Goal: Information Seeking & Learning: Learn about a topic

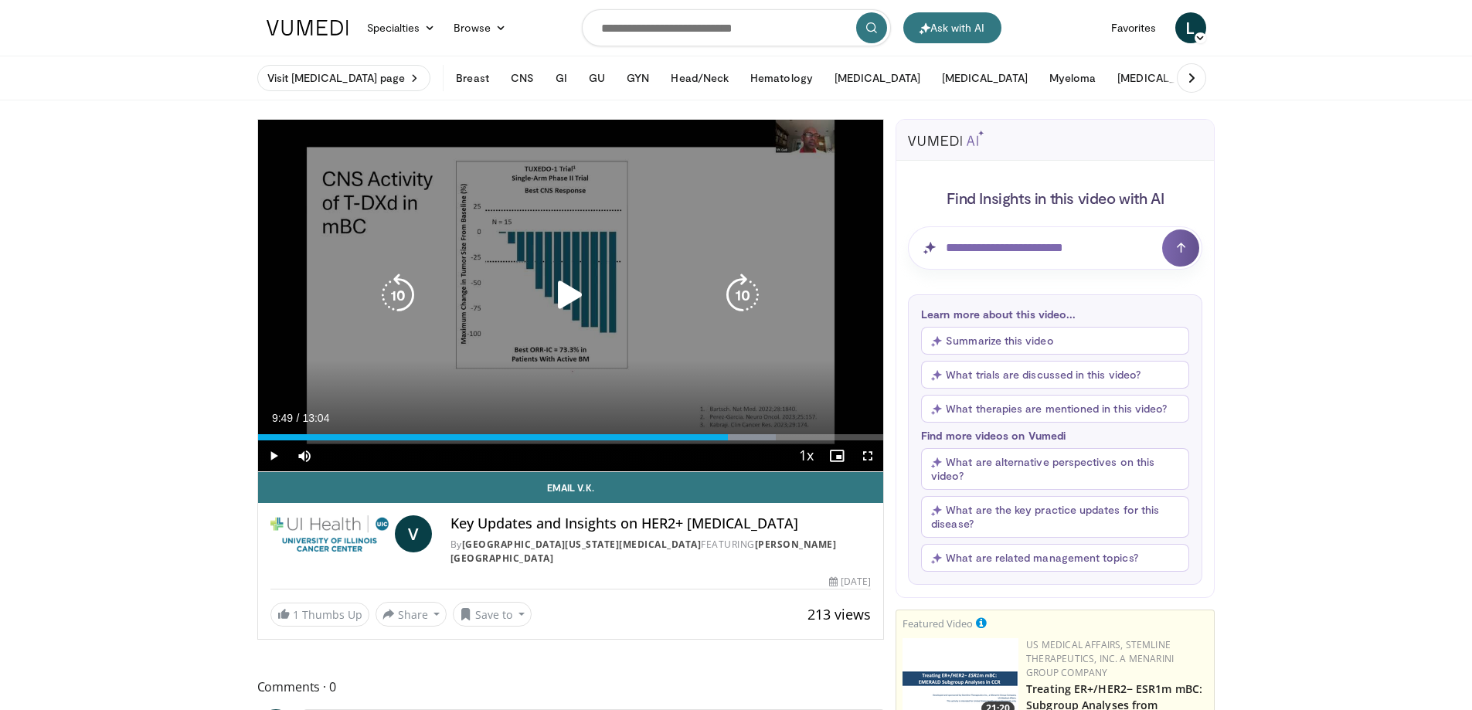
click at [572, 297] on icon "Video Player" at bounding box center [569, 294] width 43 height 43
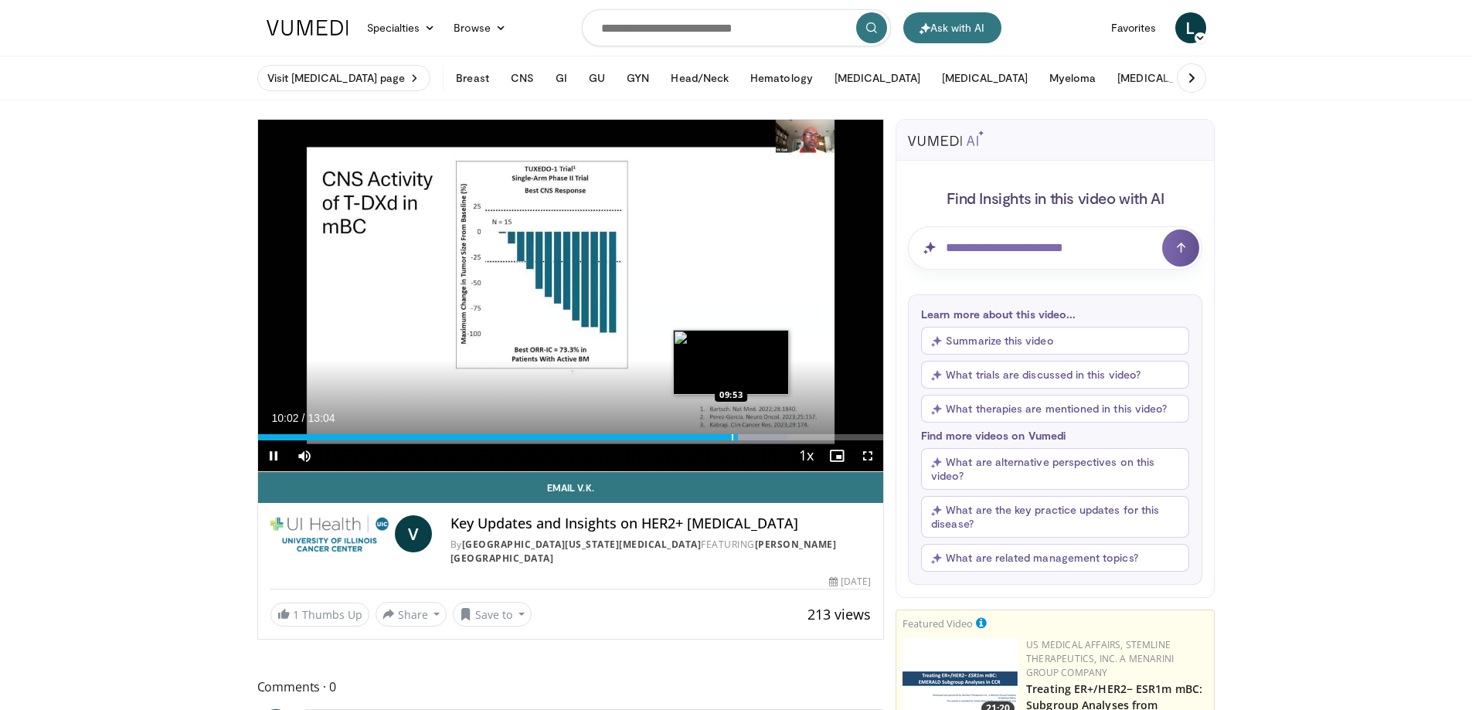
click at [732, 438] on div "Progress Bar" at bounding box center [733, 437] width 2 height 6
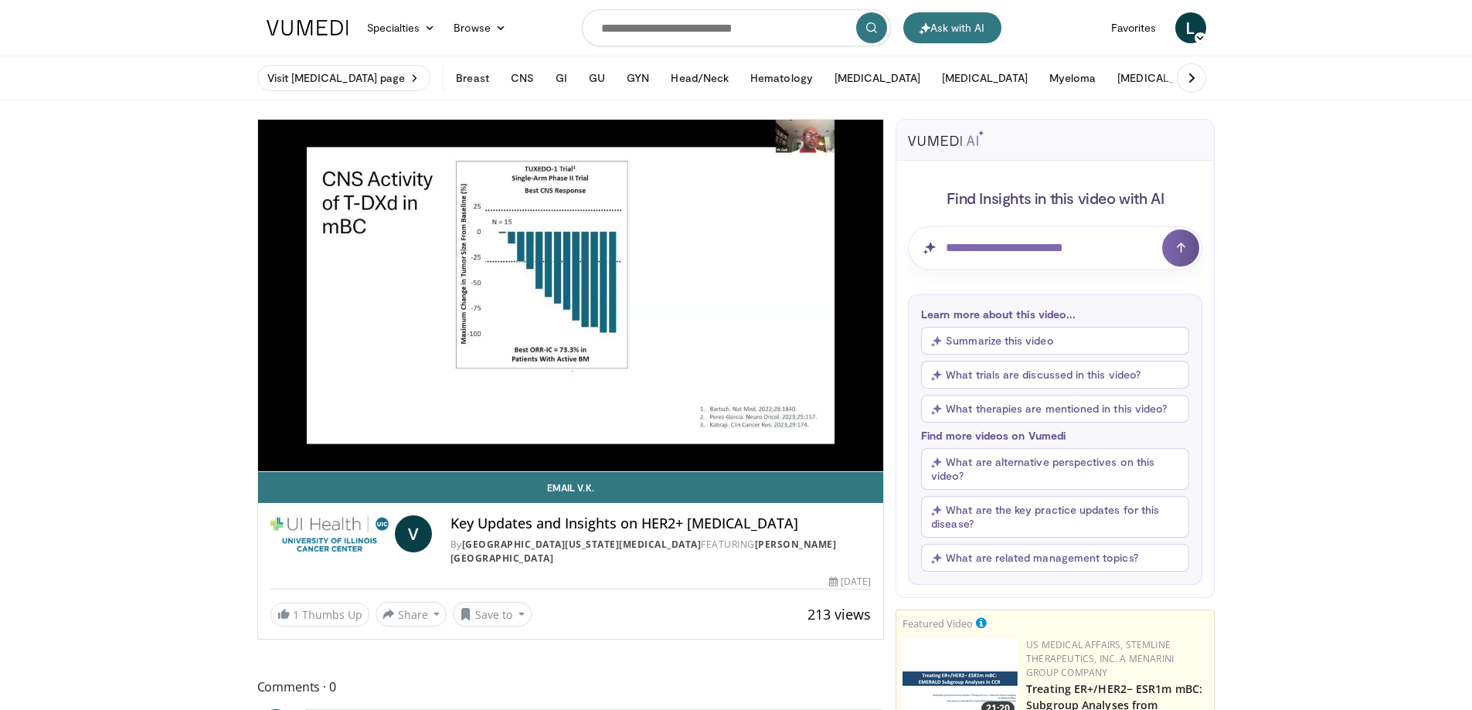
click at [726, 435] on div "10 seconds Tap to unmute" at bounding box center [571, 295] width 626 height 351
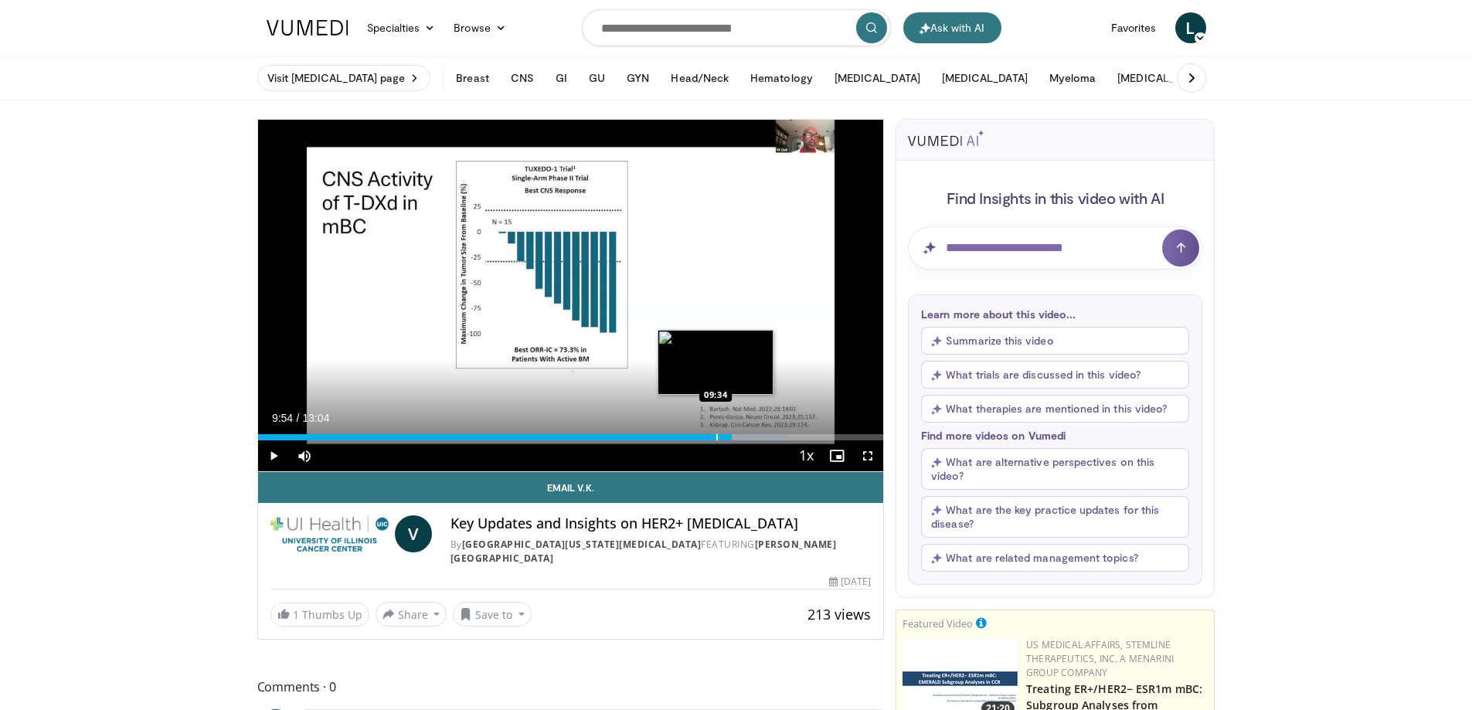
click at [716, 434] on div "Progress Bar" at bounding box center [717, 437] width 2 height 6
click at [694, 432] on div "Loaded : 84.71% 09:33 09:08" at bounding box center [571, 433] width 626 height 15
click at [698, 439] on div "Progress Bar" at bounding box center [699, 437] width 2 height 6
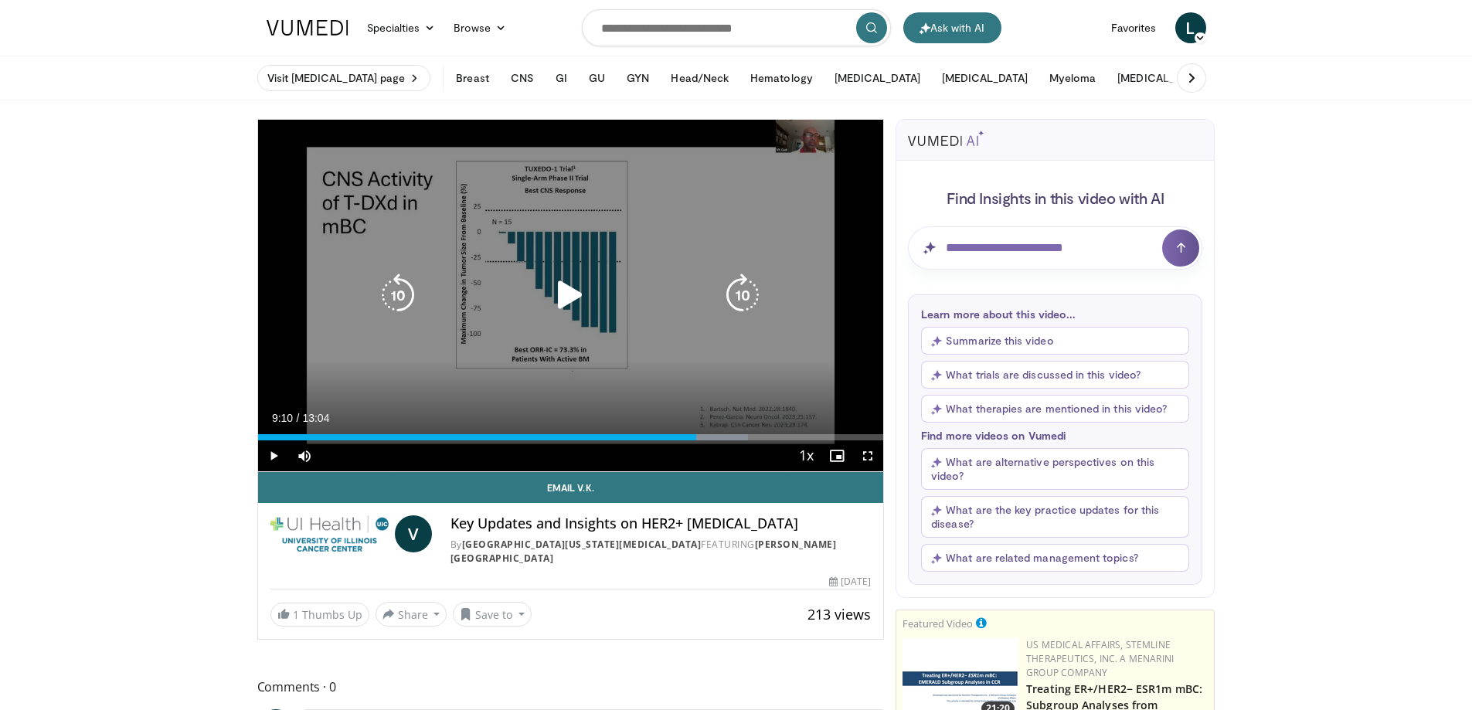
click at [565, 292] on icon "Video Player" at bounding box center [569, 294] width 43 height 43
click at [643, 229] on div "10 seconds Tap to unmute" at bounding box center [571, 295] width 626 height 351
click at [800, 252] on div "10 seconds Tap to unmute" at bounding box center [571, 295] width 626 height 351
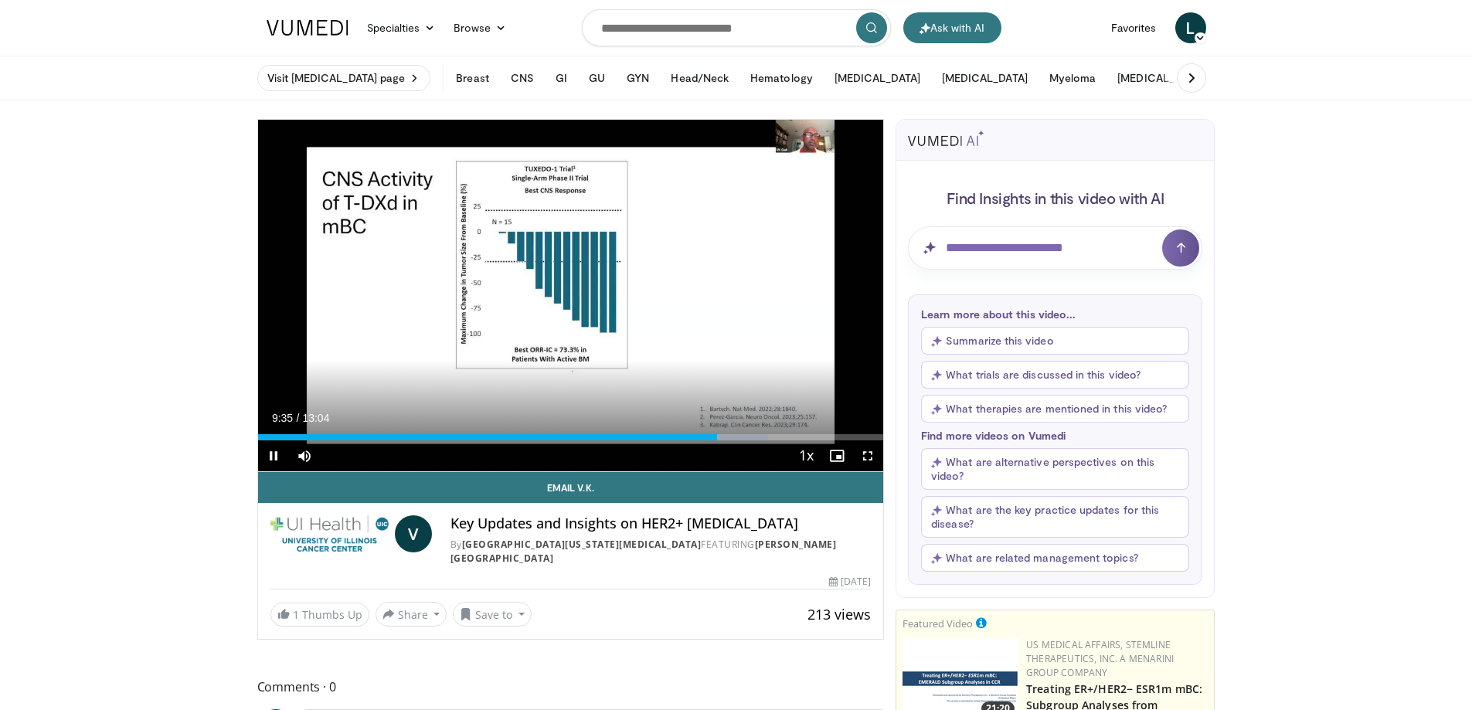
click at [859, 422] on div "Current Time 9:35 / Duration 13:04" at bounding box center [571, 418] width 626 height 14
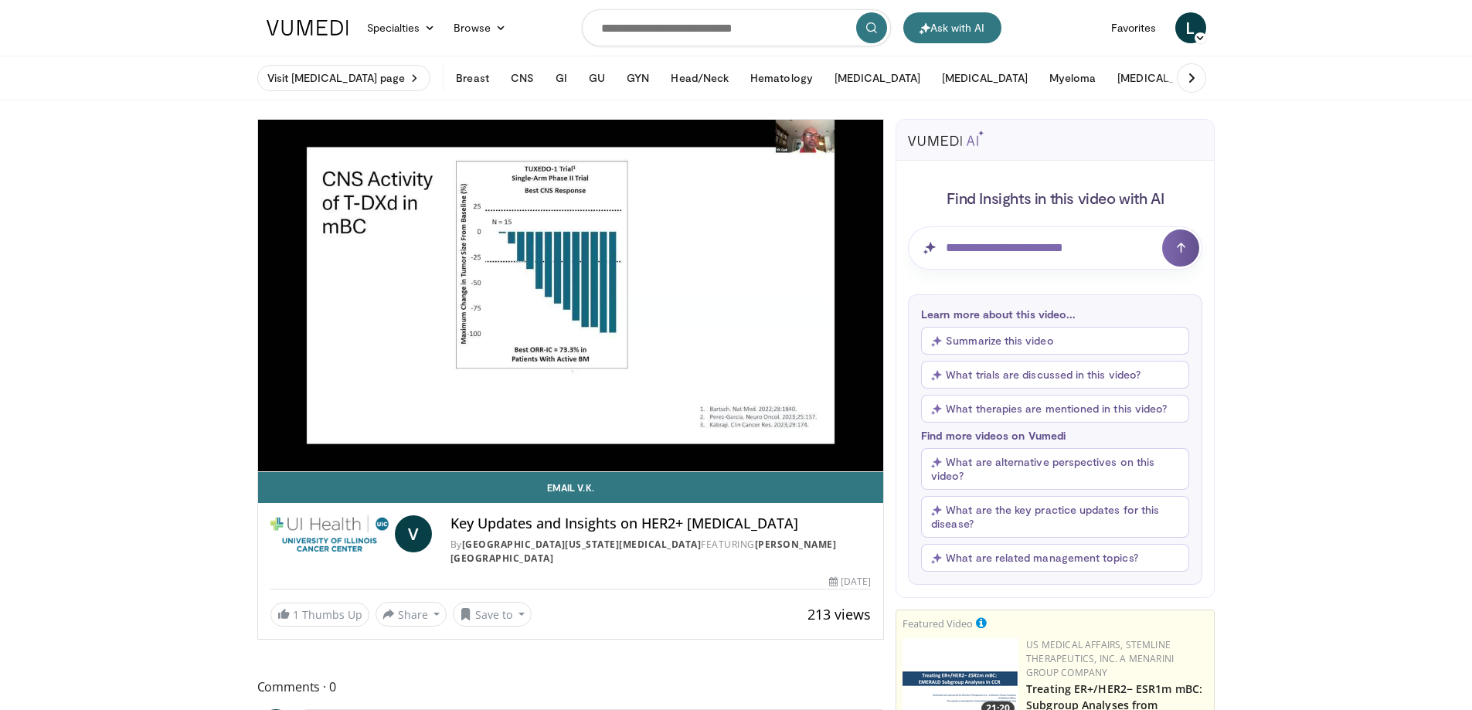
click at [859, 422] on div "10 seconds Tap to unmute" at bounding box center [571, 295] width 626 height 351
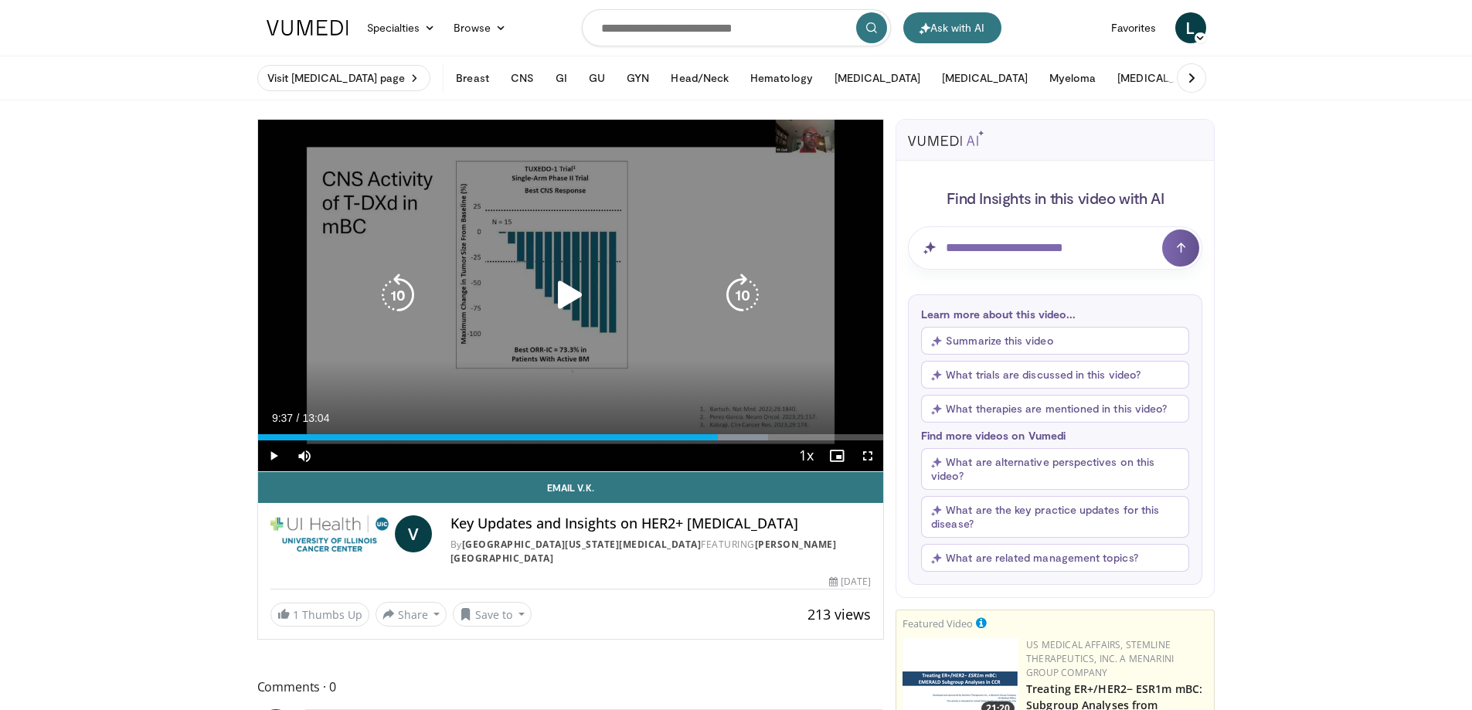
click at [559, 290] on icon "Video Player" at bounding box center [569, 294] width 43 height 43
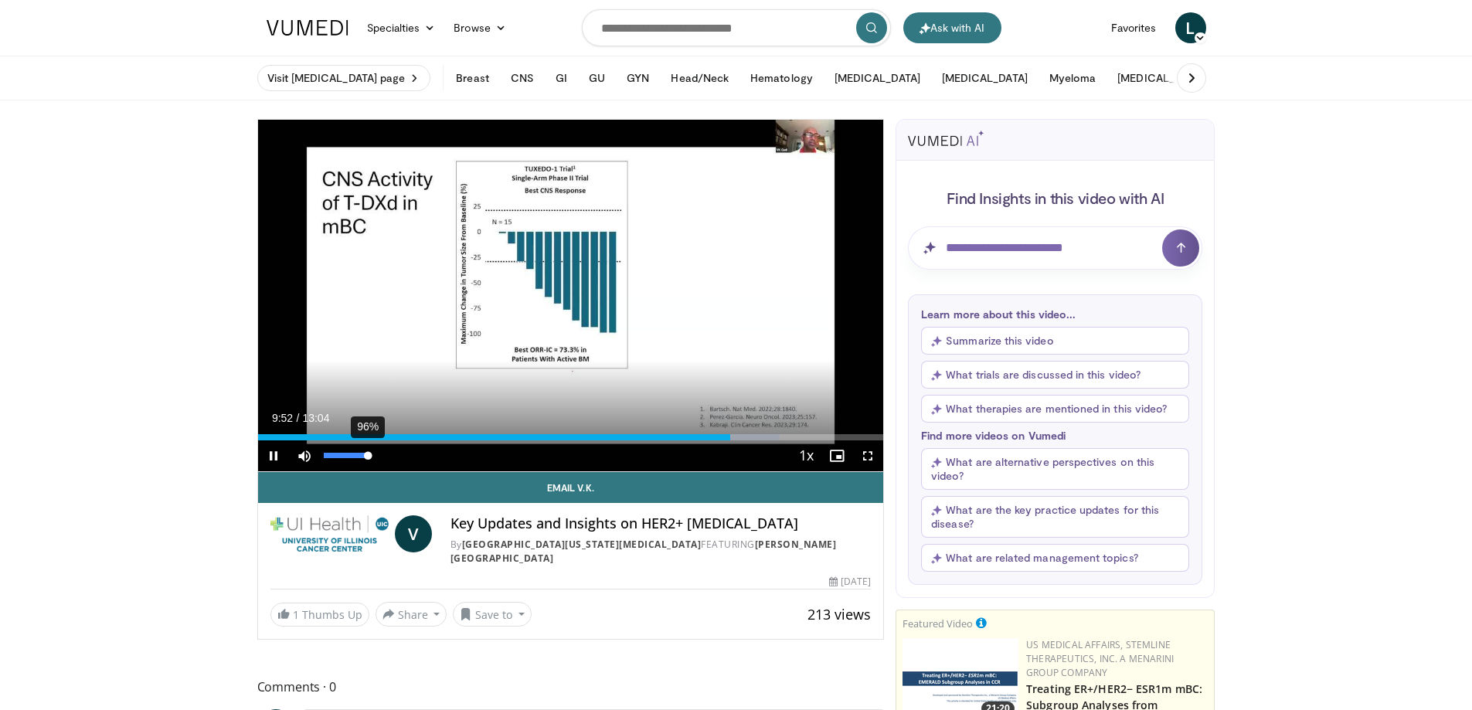
click at [366, 458] on div "Volume Level" at bounding box center [346, 455] width 44 height 5
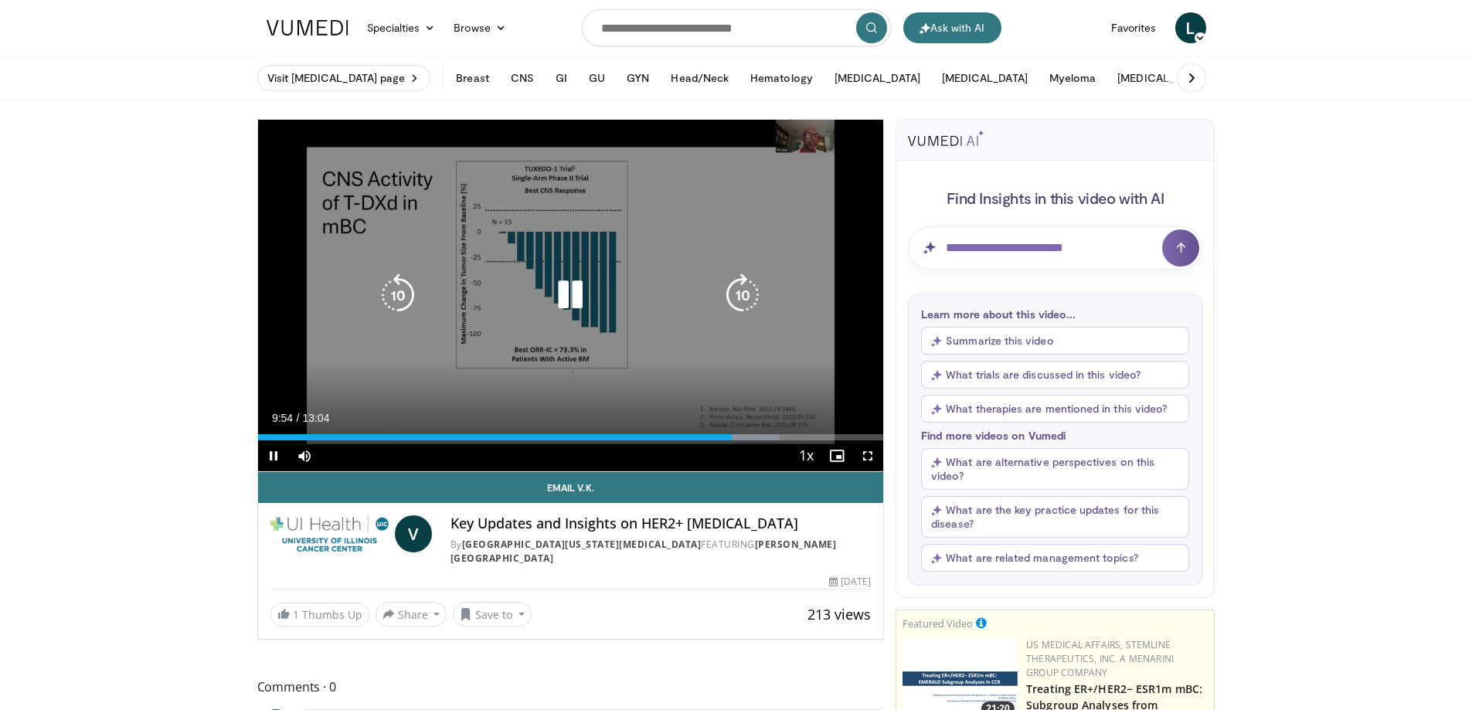
click at [367, 456] on video-js "**********" at bounding box center [571, 296] width 626 height 352
drag, startPoint x: 365, startPoint y: 451, endPoint x: 401, endPoint y: 456, distance: 36.6
click at [401, 456] on div "Current Time 9:59 / Duration 13:04 Pause Skip Backward Skip Forward Mute 100% L…" at bounding box center [571, 455] width 626 height 31
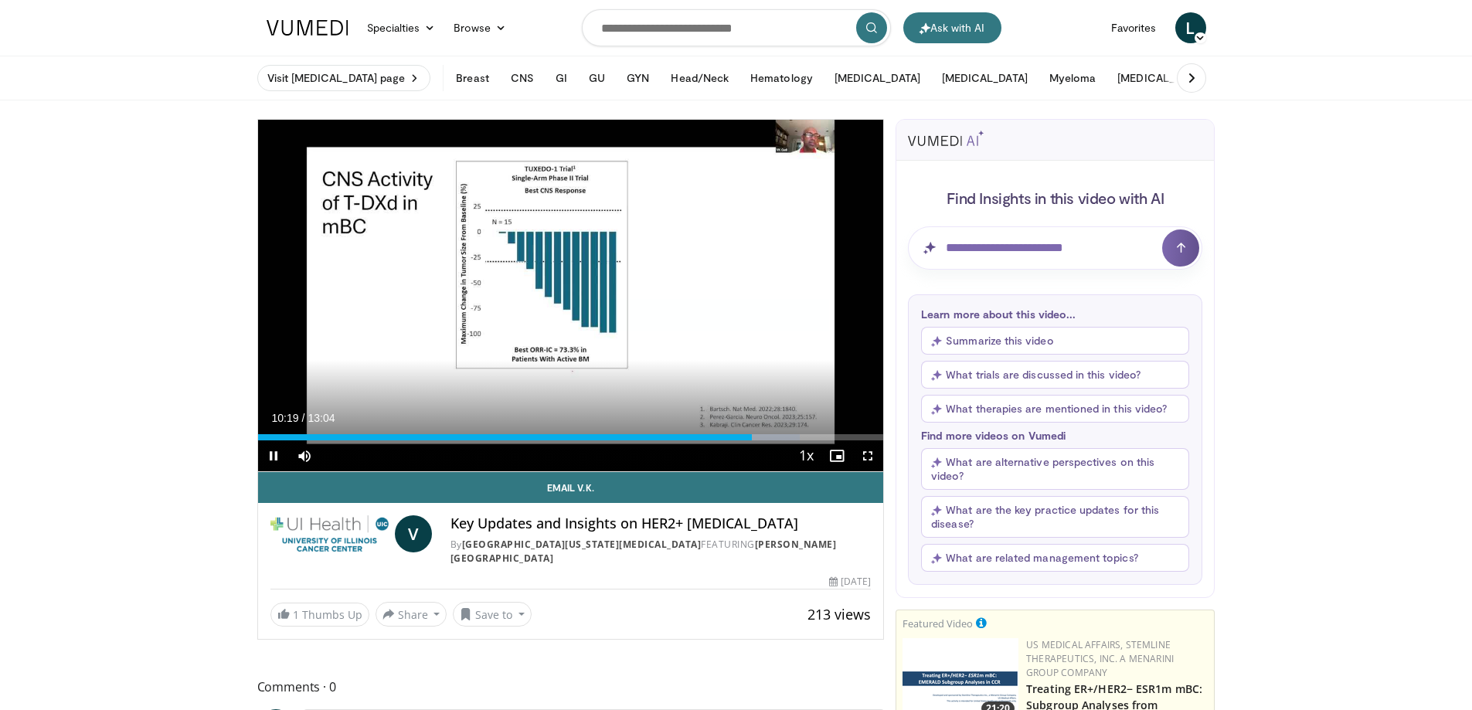
click at [854, 417] on div "Current Time 10:19 / Duration 13:04" at bounding box center [571, 418] width 626 height 14
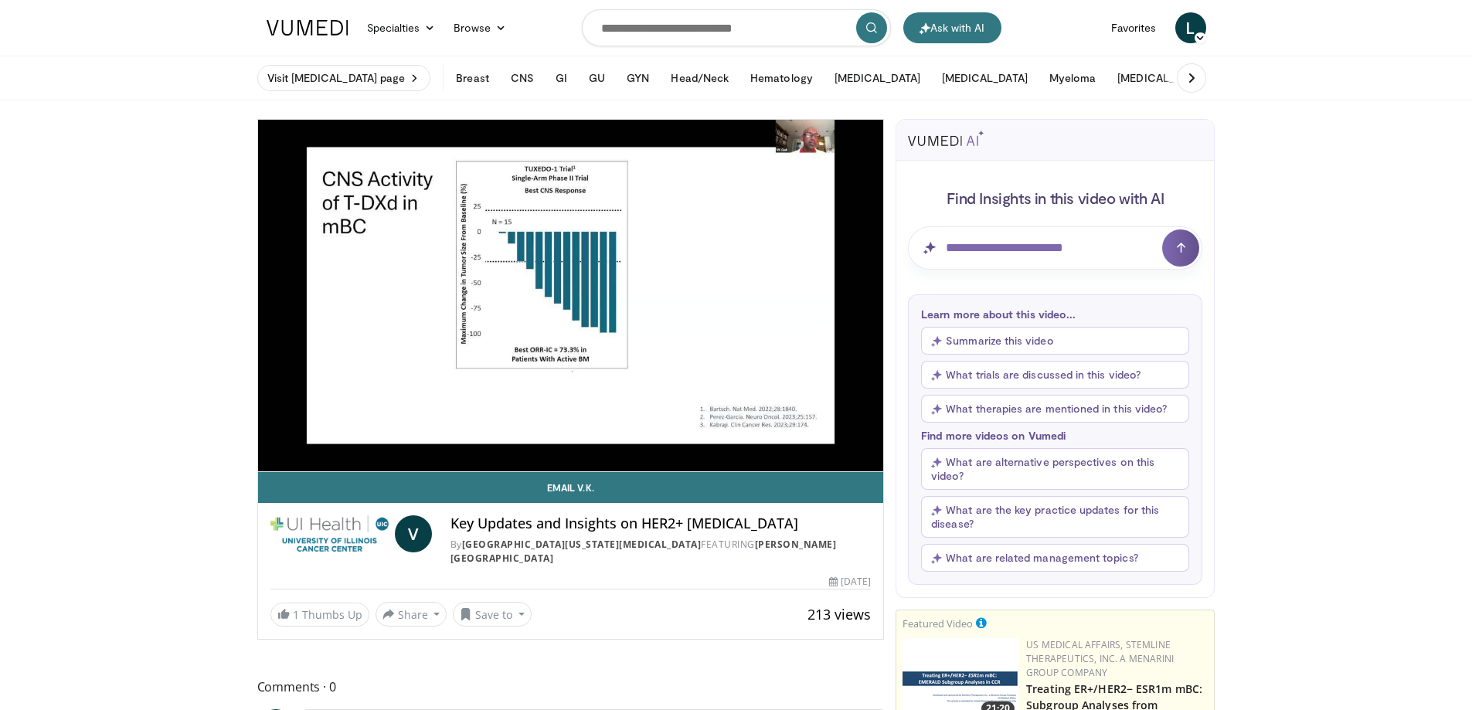
click at [854, 417] on div "10 seconds Tap to unmute" at bounding box center [571, 295] width 626 height 351
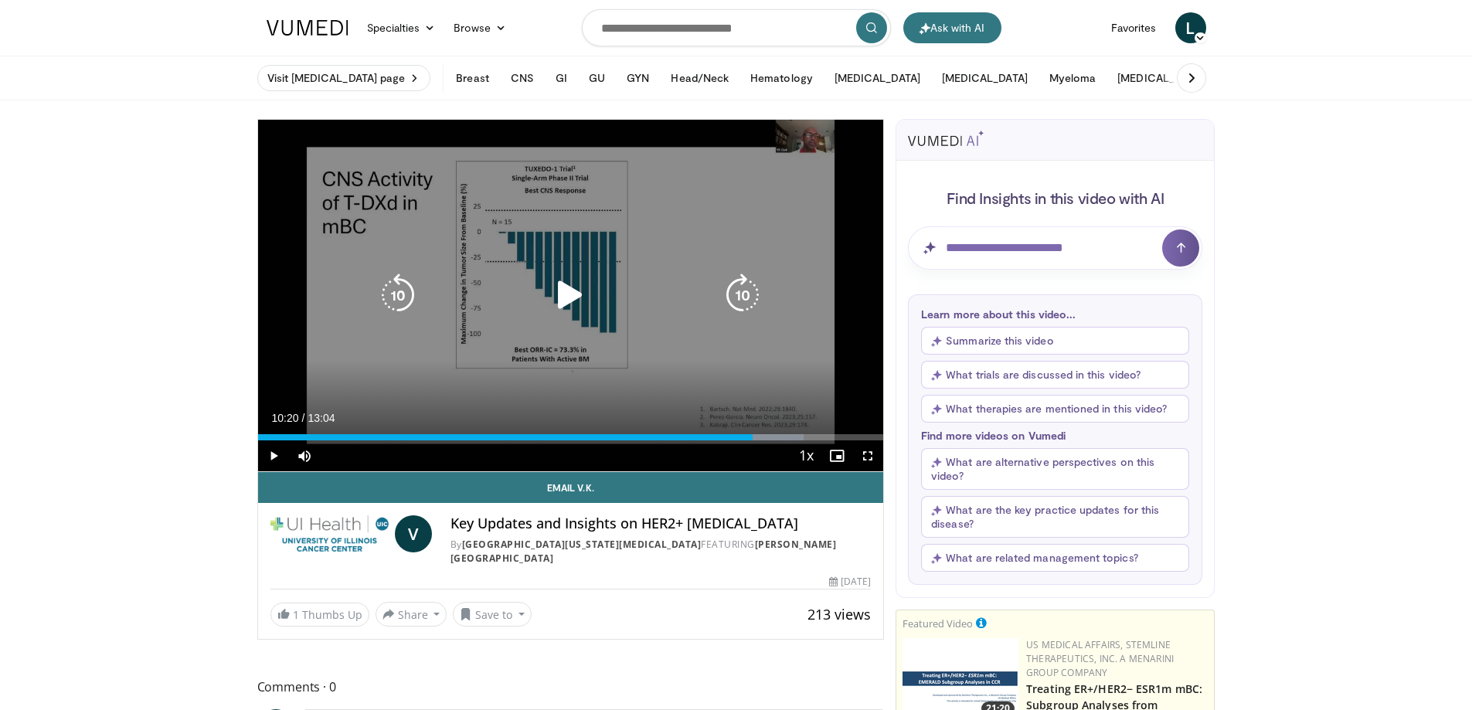
click at [570, 291] on icon "Video Player" at bounding box center [569, 294] width 43 height 43
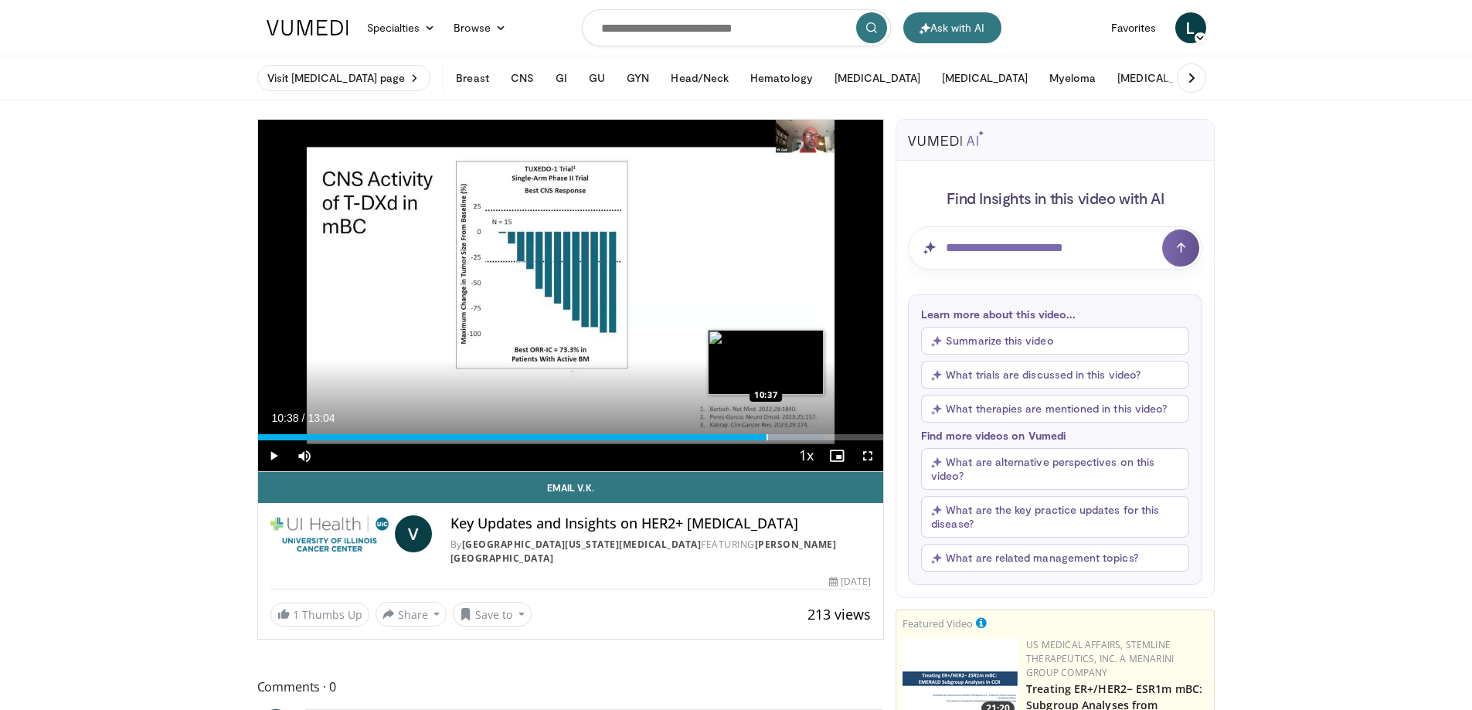
click at [766, 437] on div "Progress Bar" at bounding box center [767, 437] width 2 height 6
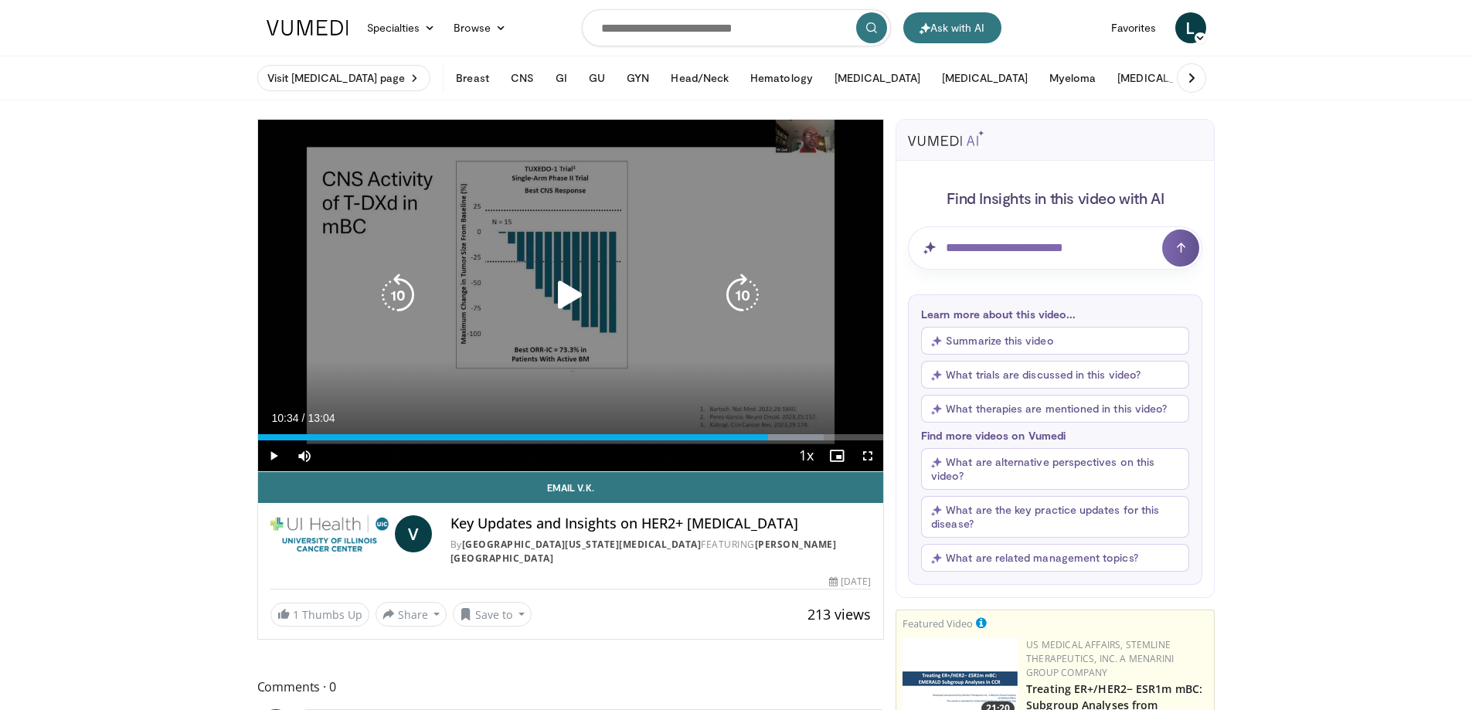
click at [763, 437] on div "10:40" at bounding box center [513, 437] width 511 height 6
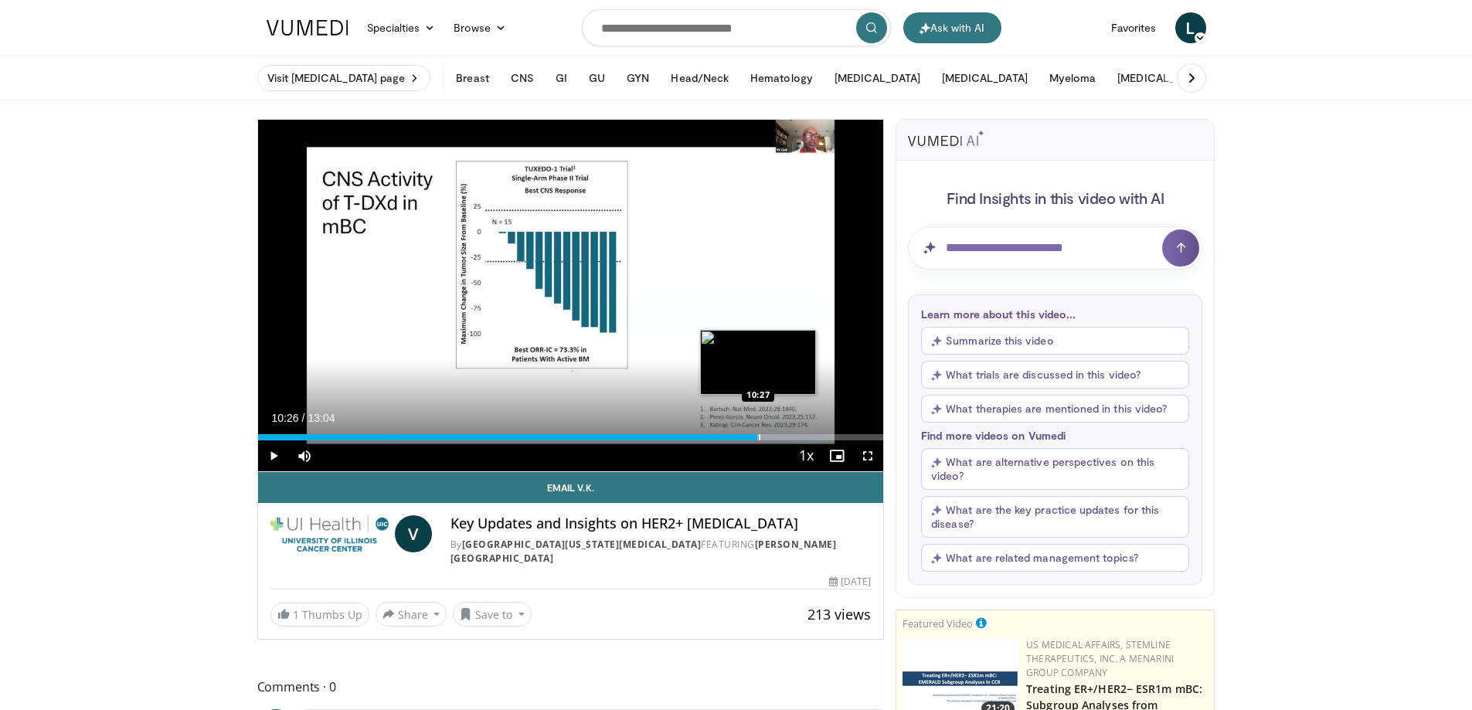
click at [759, 439] on div "Progress Bar" at bounding box center [760, 437] width 2 height 6
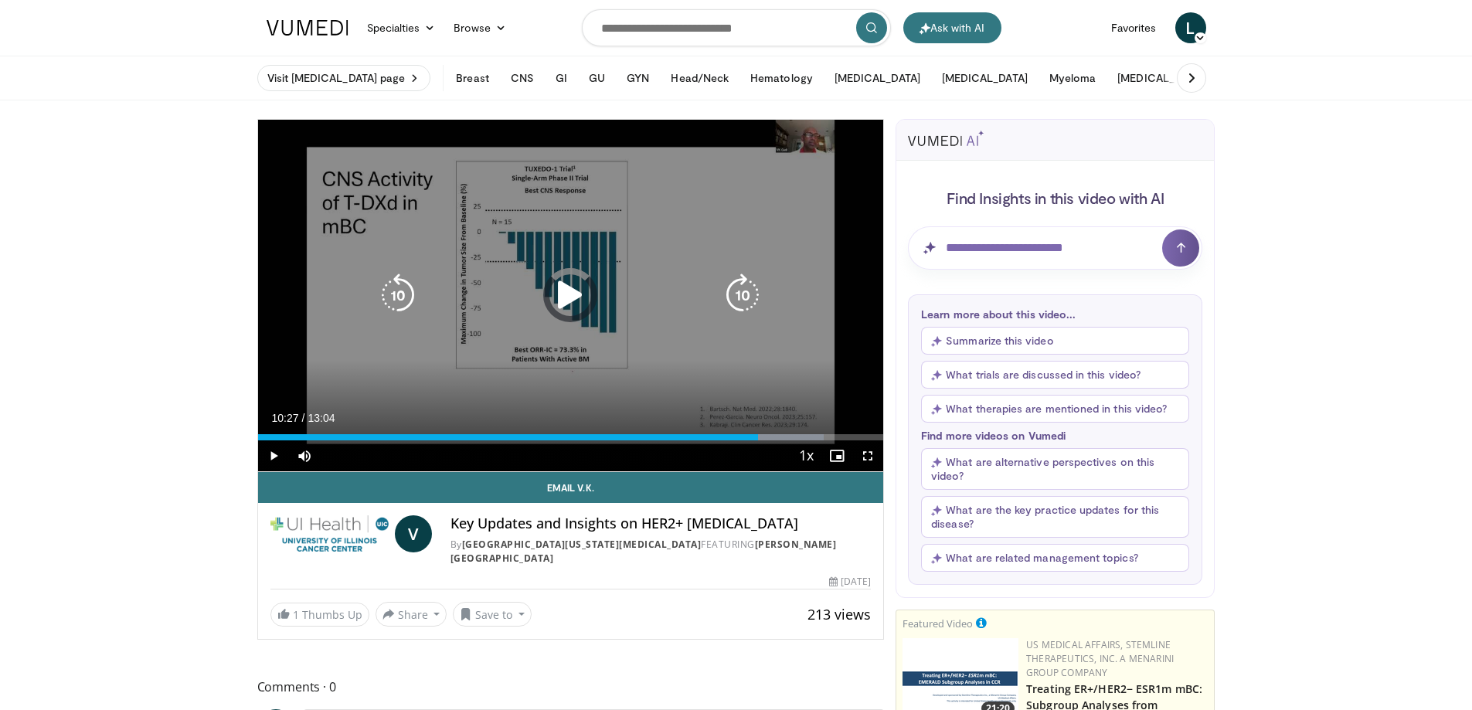
click at [753, 440] on div "10:27" at bounding box center [508, 437] width 501 height 6
click at [636, 381] on div "10 seconds Tap to unmute" at bounding box center [571, 295] width 626 height 351
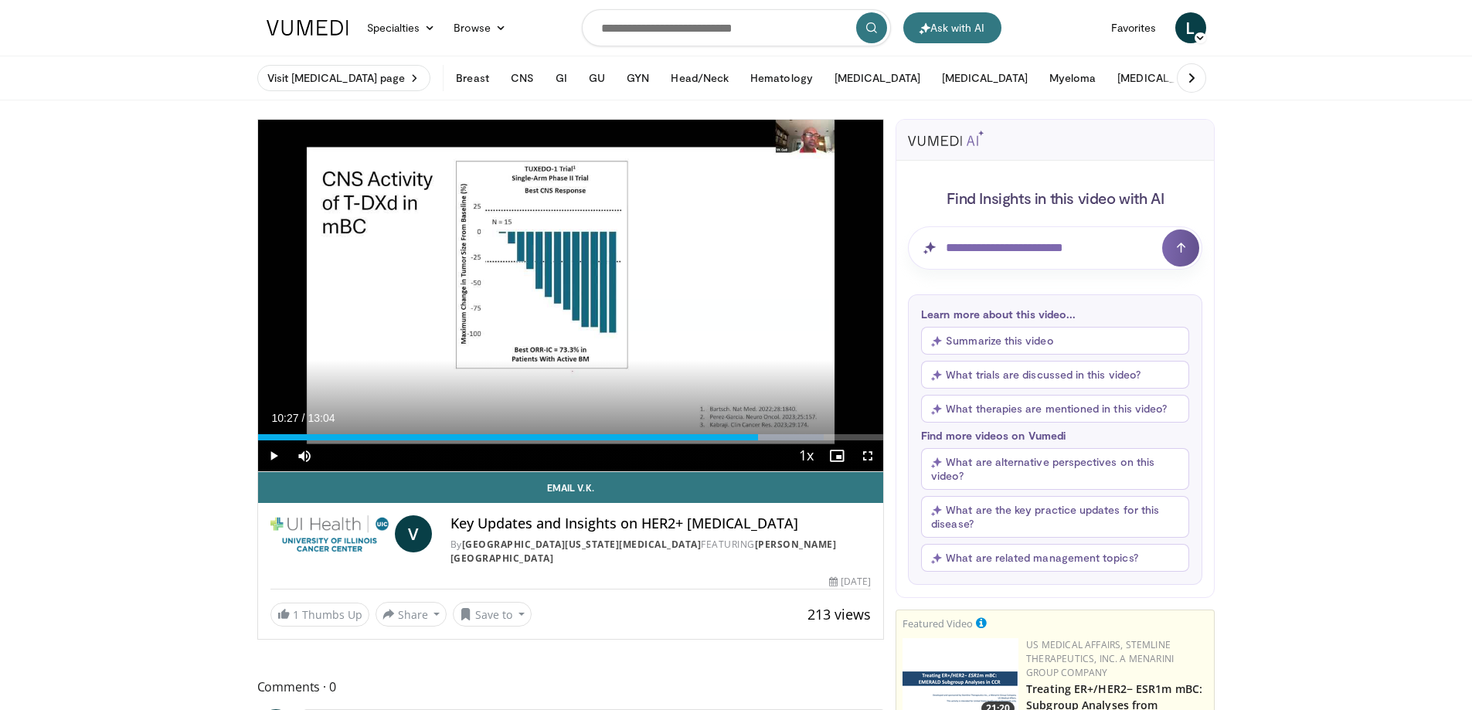
click at [758, 411] on div "Current Time 10:27 / Duration 13:04" at bounding box center [571, 418] width 626 height 14
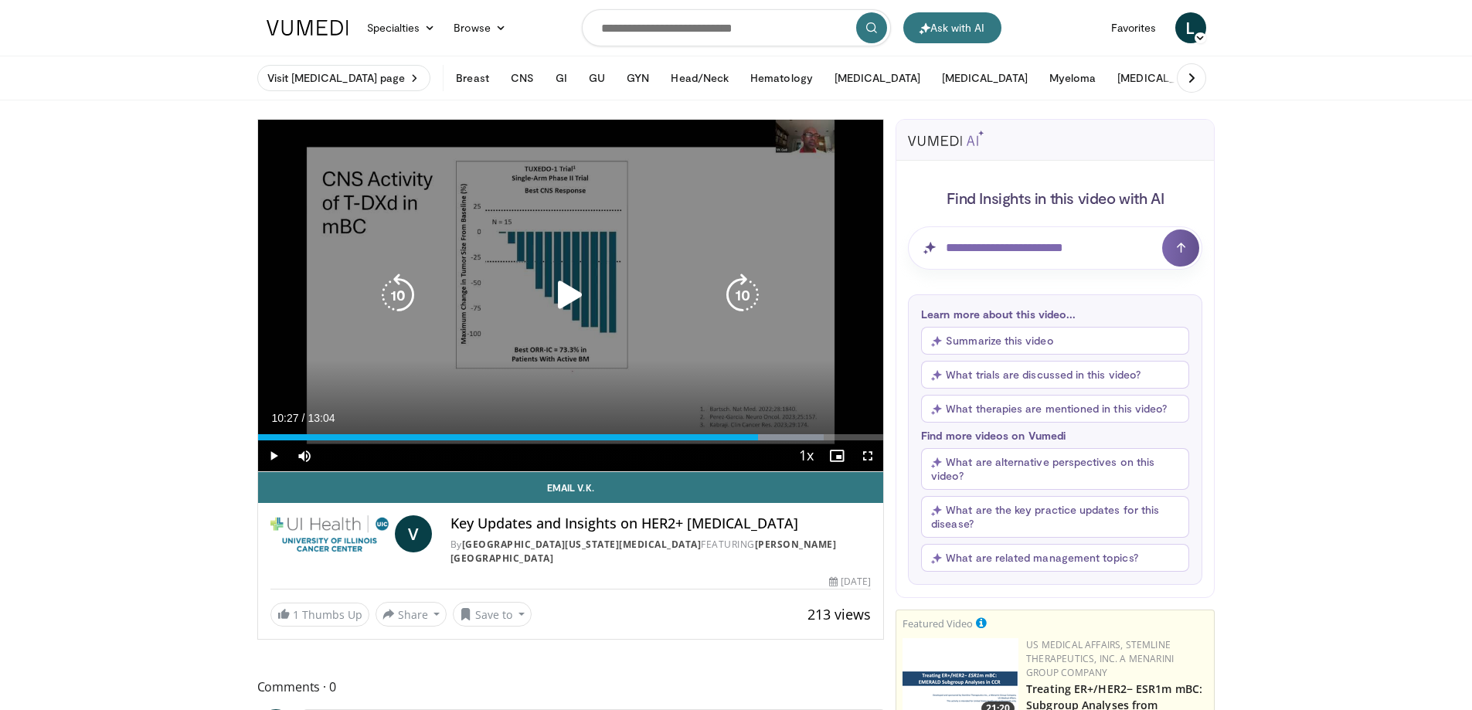
click at [572, 294] on icon "Video Player" at bounding box center [569, 294] width 43 height 43
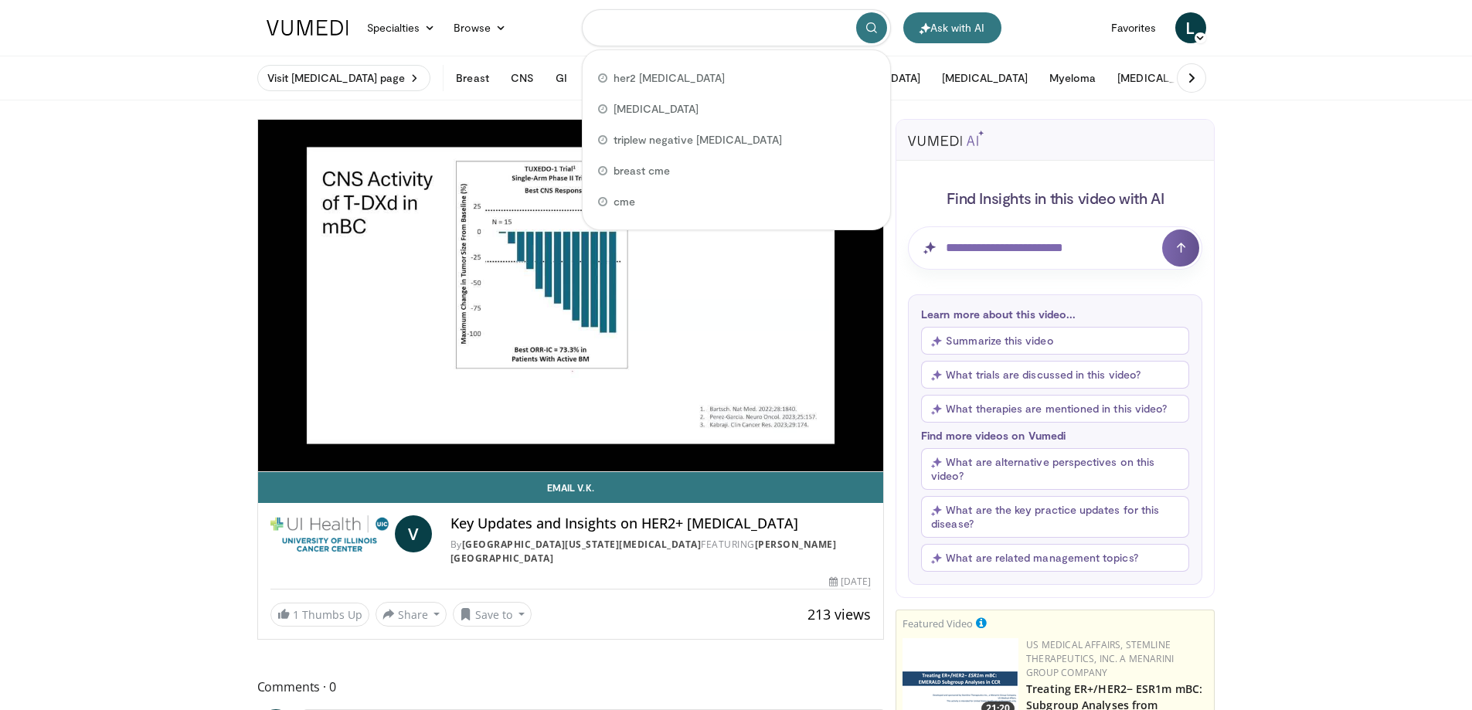
drag, startPoint x: 770, startPoint y: 28, endPoint x: 628, endPoint y: 25, distance: 142.2
click at [628, 25] on input "Search topics, interventions" at bounding box center [736, 27] width 309 height 37
click at [637, 71] on span "her2 breast cancer" at bounding box center [668, 77] width 111 height 15
type input "**********"
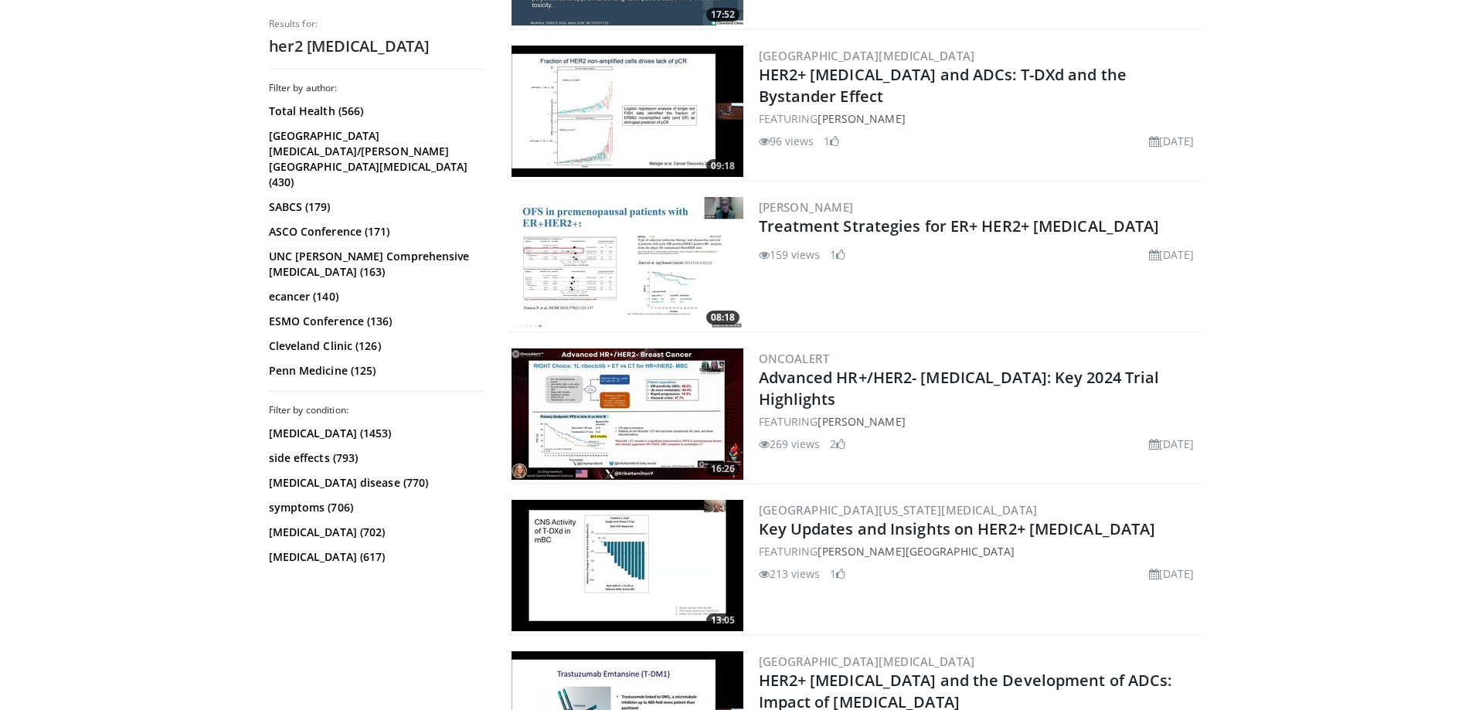
scroll to position [927, 0]
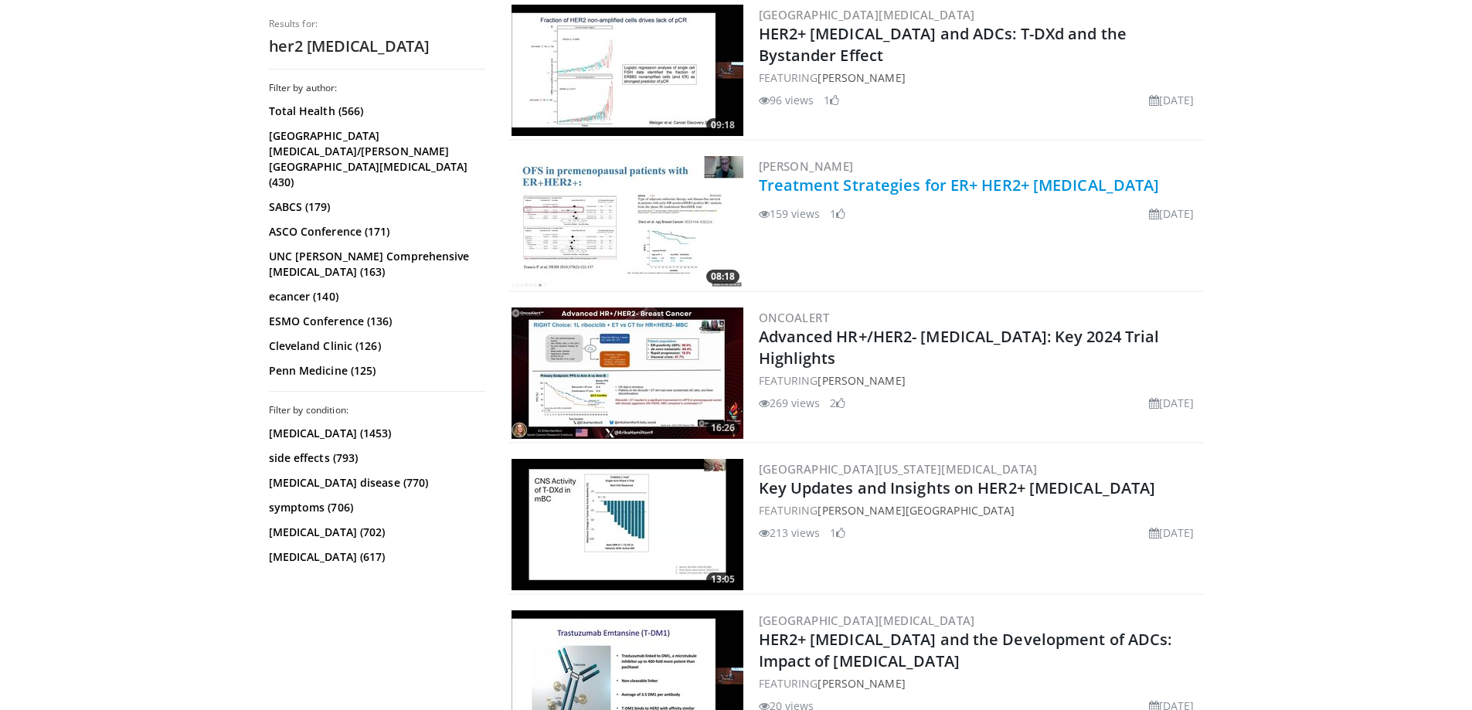
click at [867, 189] on link "Treatment Strategies for ER+ HER2+ [MEDICAL_DATA]" at bounding box center [959, 185] width 401 height 21
click at [660, 222] on img at bounding box center [627, 221] width 232 height 131
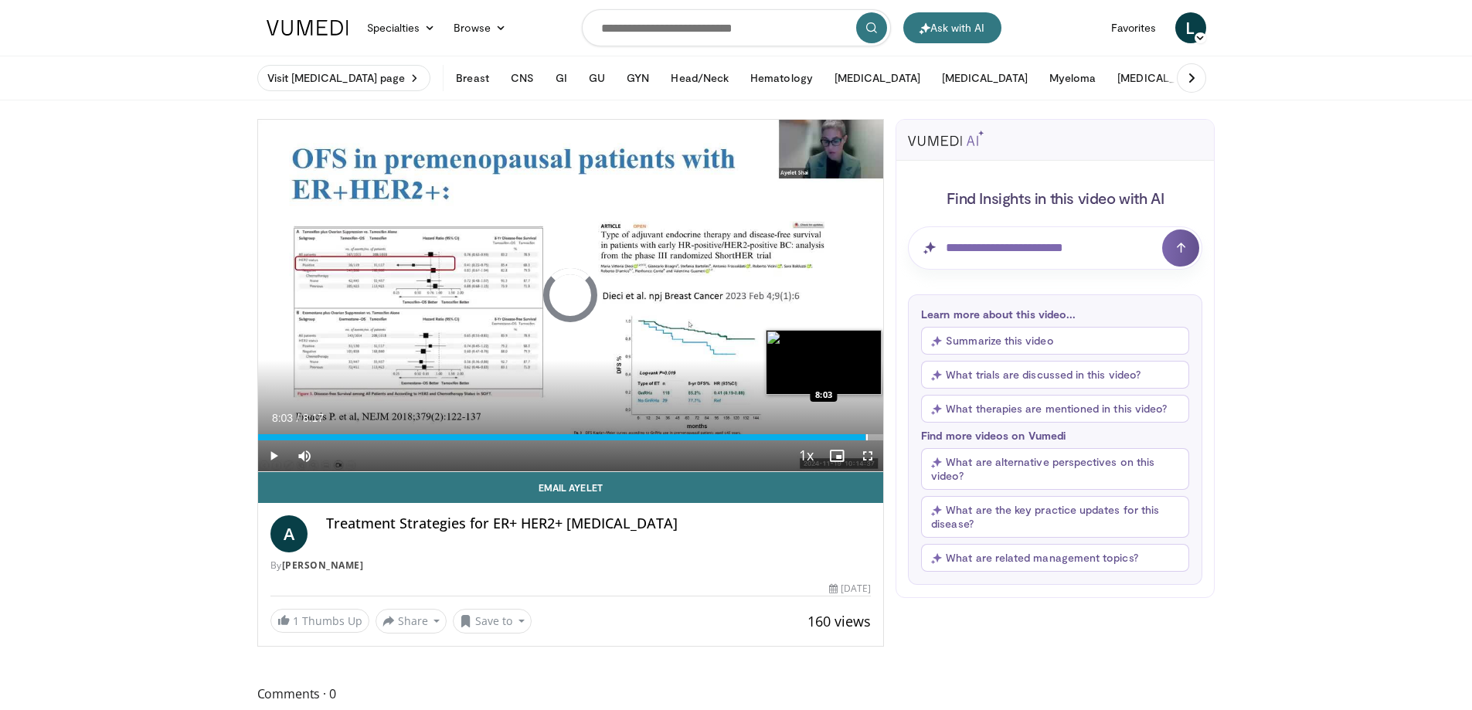
click at [865, 427] on div "Loaded : 89.75% 8:03 8:03" at bounding box center [571, 433] width 626 height 15
click at [862, 436] on div "Progress Bar" at bounding box center [863, 437] width 2 height 6
click at [848, 436] on div "8:00" at bounding box center [553, 437] width 591 height 6
click at [825, 430] on div "Loaded : 100.00% 7:31 7:30" at bounding box center [571, 433] width 626 height 15
click at [796, 434] on div "Progress Bar" at bounding box center [797, 437] width 2 height 6
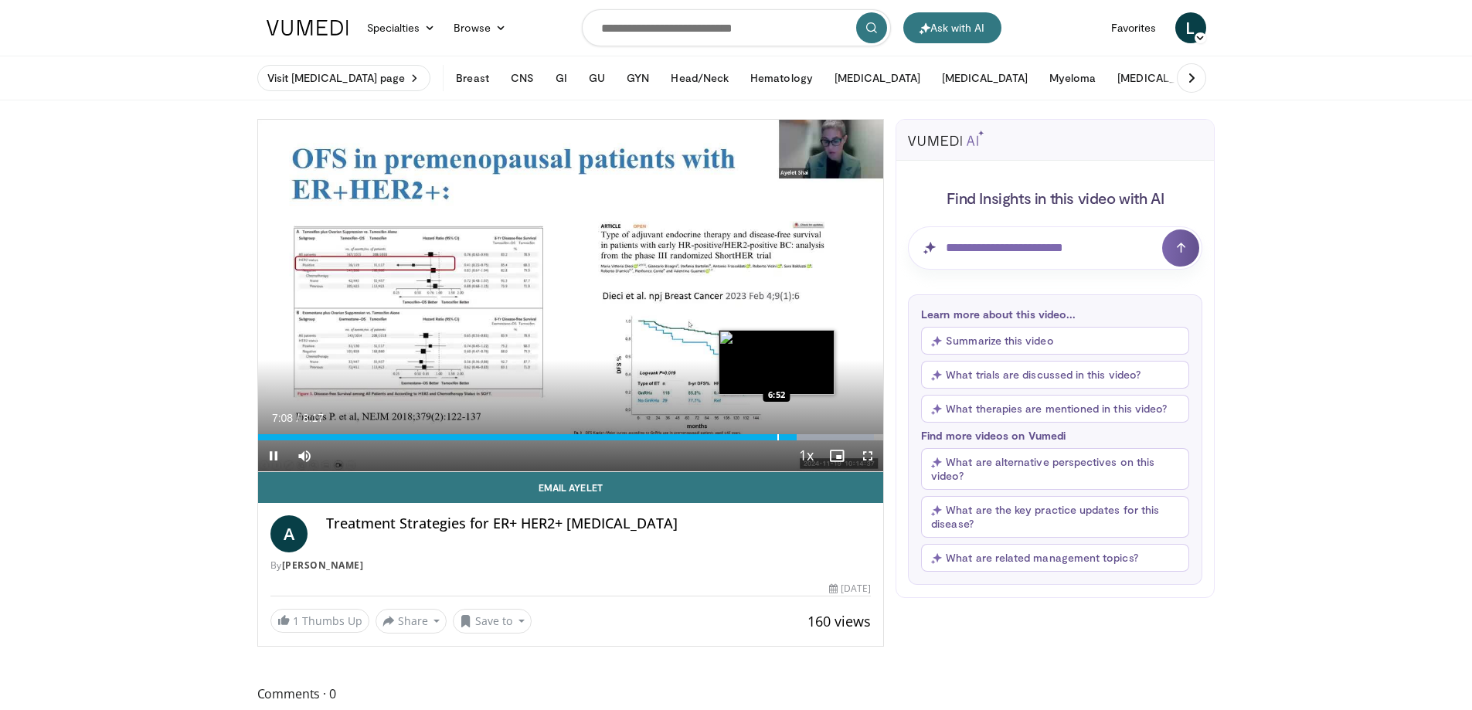
click at [777, 435] on div "Progress Bar" at bounding box center [778, 437] width 2 height 6
click at [873, 416] on div "Current Time 6:55 / Duration 8:17" at bounding box center [571, 418] width 626 height 14
click at [771, 434] on div "Progress Bar" at bounding box center [772, 437] width 2 height 6
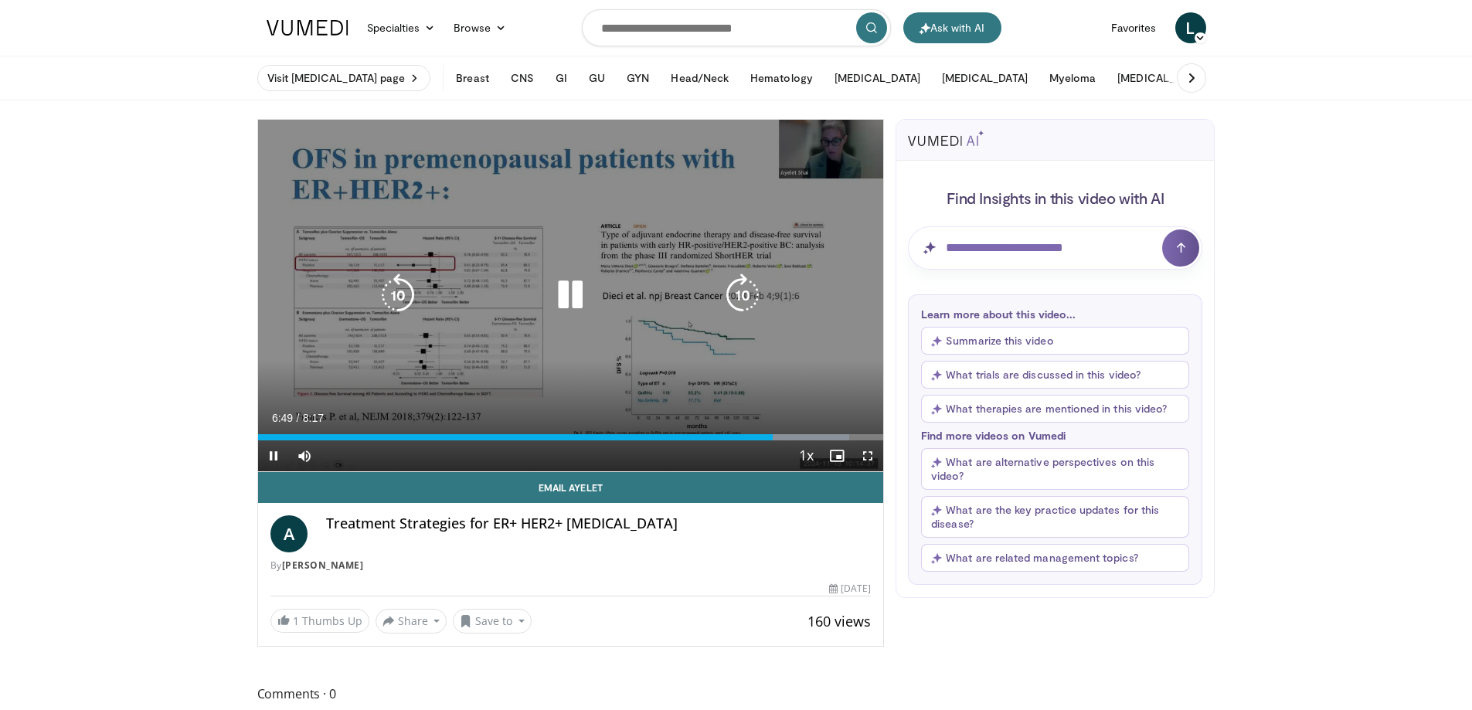
click at [533, 328] on div "10 seconds Tap to unmute" at bounding box center [571, 295] width 626 height 351
click at [572, 296] on icon "Video Player" at bounding box center [569, 294] width 43 height 43
click at [569, 292] on icon "Video Player" at bounding box center [569, 294] width 43 height 43
drag, startPoint x: 570, startPoint y: 292, endPoint x: 700, endPoint y: 324, distance: 133.6
click at [570, 292] on icon "Video Player" at bounding box center [569, 294] width 43 height 43
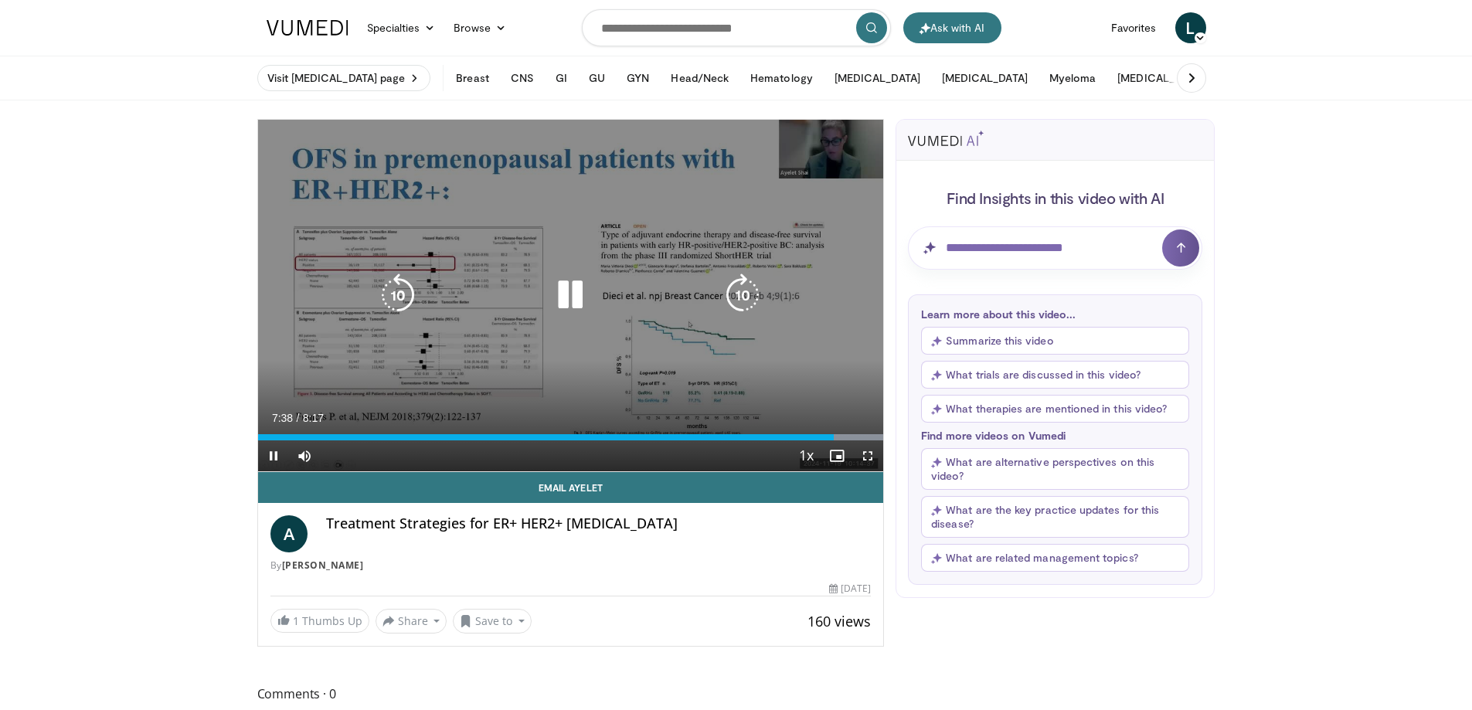
click at [565, 284] on icon "Video Player" at bounding box center [569, 294] width 43 height 43
click at [564, 292] on icon "Video Player" at bounding box center [569, 294] width 43 height 43
click at [579, 287] on icon "Video Player" at bounding box center [569, 294] width 43 height 43
click at [567, 293] on icon "Video Player" at bounding box center [569, 294] width 43 height 43
click at [572, 288] on icon "Video Player" at bounding box center [569, 294] width 43 height 43
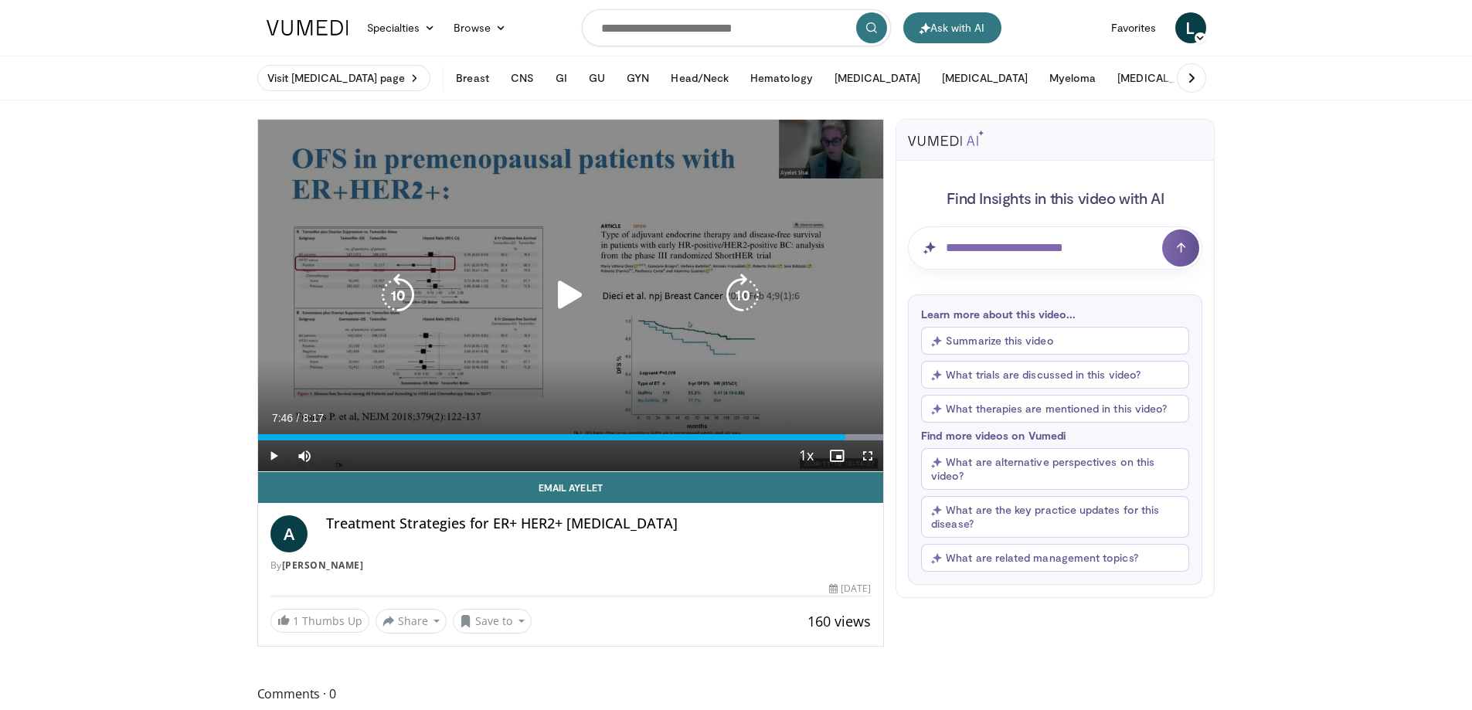
click at [559, 294] on icon "Video Player" at bounding box center [569, 294] width 43 height 43
click at [569, 290] on icon "Video Player" at bounding box center [569, 294] width 43 height 43
drag, startPoint x: 268, startPoint y: 159, endPoint x: 455, endPoint y: 163, distance: 187.0
click at [455, 163] on div "10 seconds Tap to unmute" at bounding box center [571, 295] width 626 height 351
click at [572, 287] on icon "Video Player" at bounding box center [569, 294] width 43 height 43
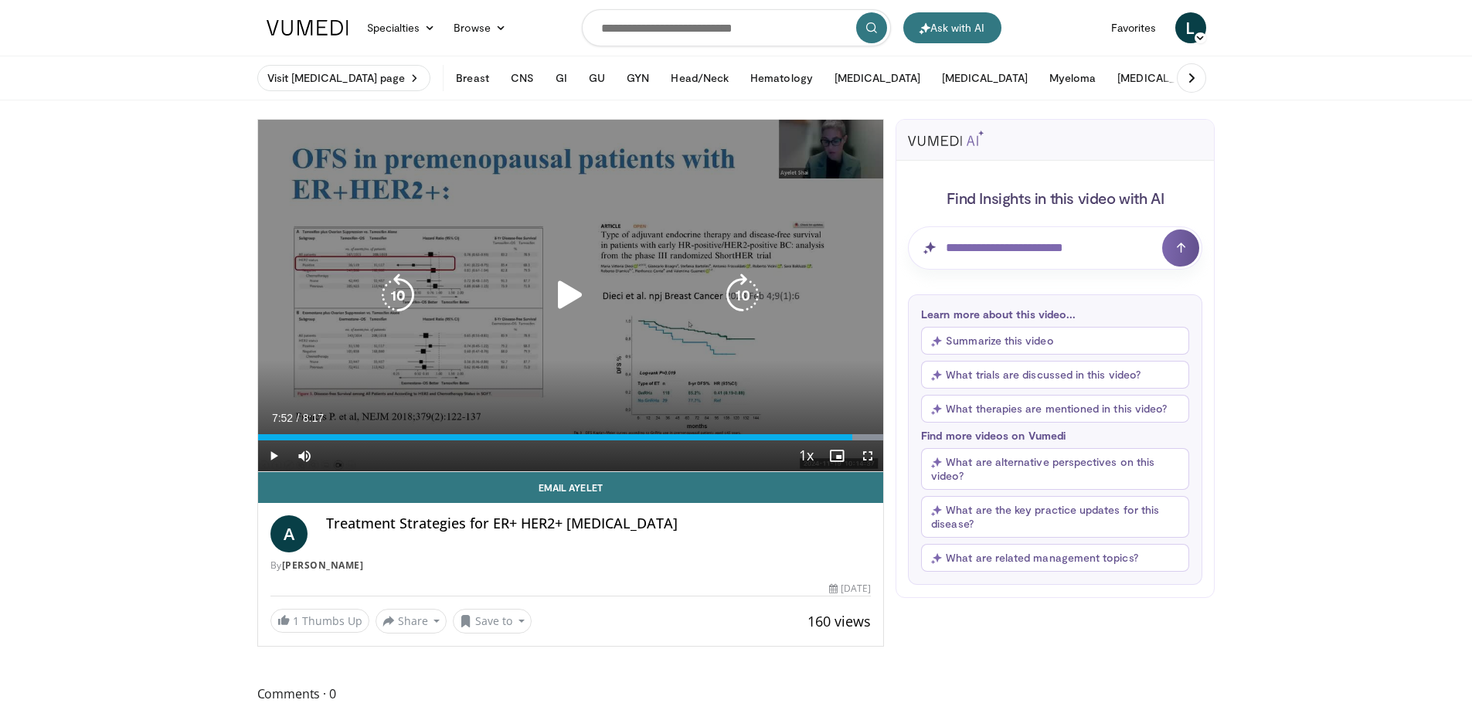
drag, startPoint x: 296, startPoint y: 160, endPoint x: 585, endPoint y: 233, distance: 298.1
click at [614, 175] on div "10 seconds Tap to unmute" at bounding box center [571, 295] width 626 height 351
